Goal: Task Accomplishment & Management: Use online tool/utility

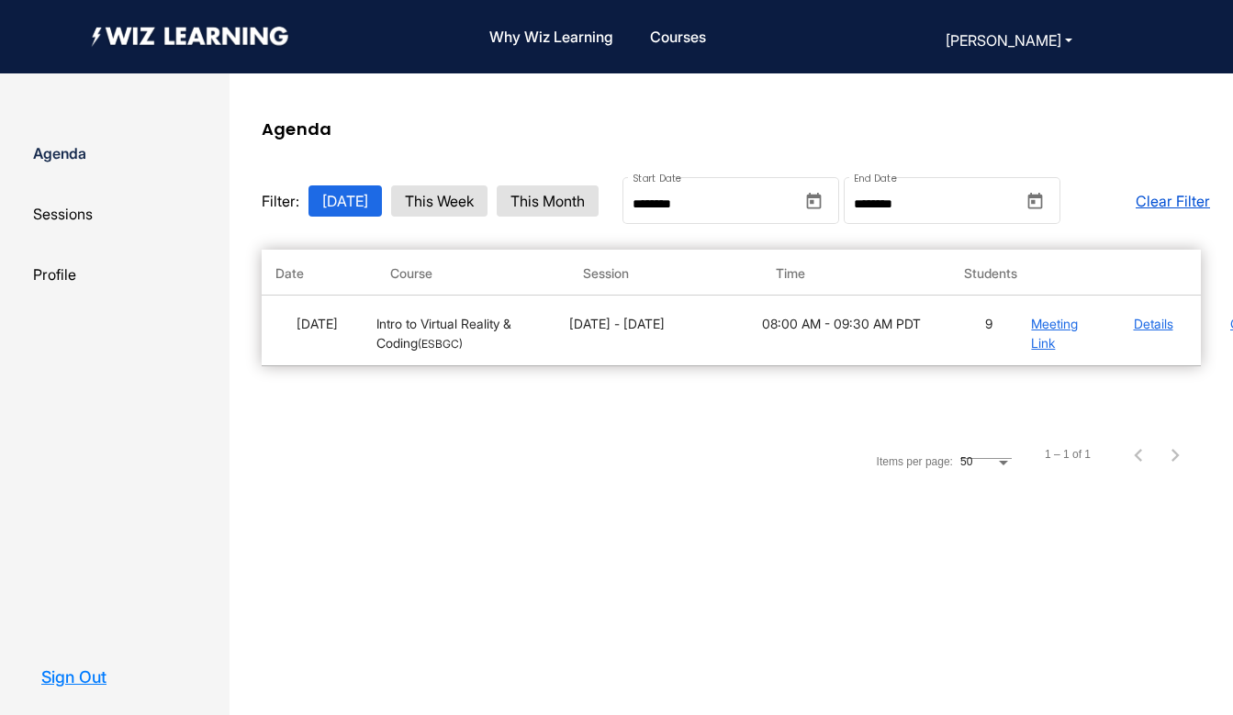
click at [1041, 325] on link "Meeting Link" at bounding box center [1054, 333] width 47 height 35
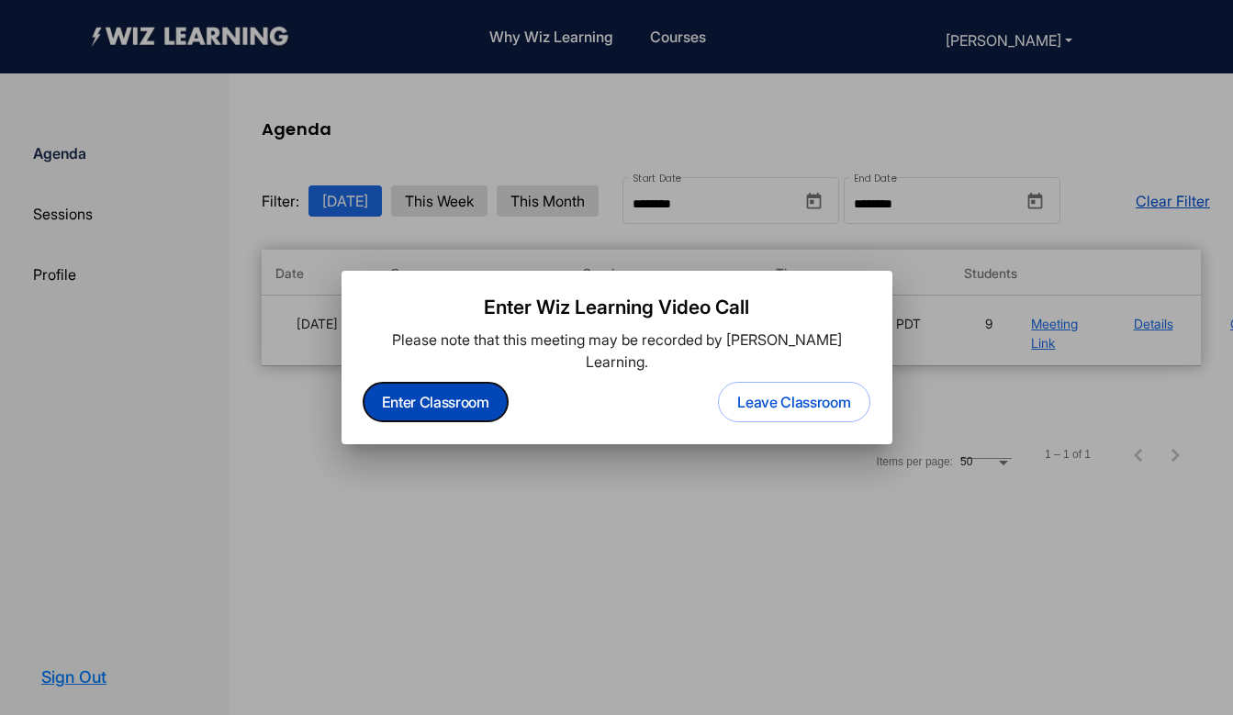
click at [462, 388] on button "Enter Classroom" at bounding box center [436, 402] width 144 height 39
